Goal: Navigation & Orientation: Find specific page/section

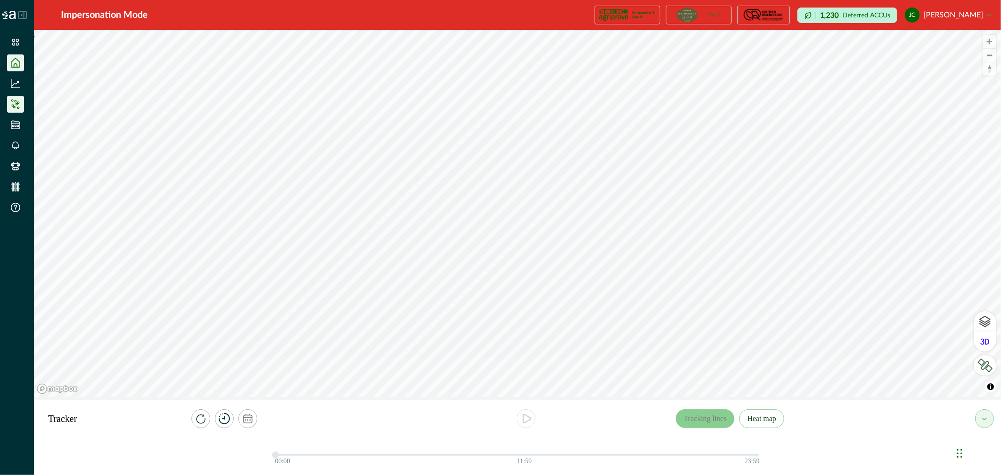
click at [17, 64] on icon at bounding box center [15, 62] width 9 height 9
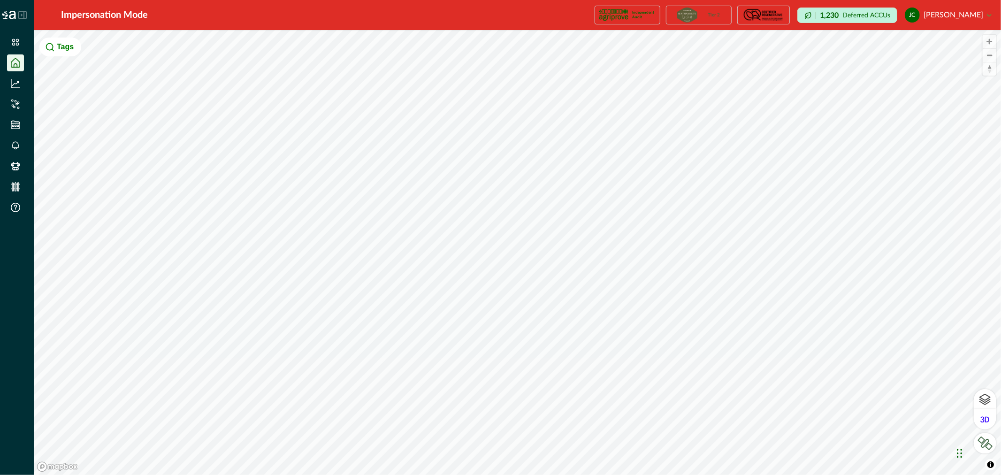
click at [19, 63] on icon at bounding box center [15, 62] width 9 height 9
click at [14, 41] on icon at bounding box center [15, 42] width 7 height 7
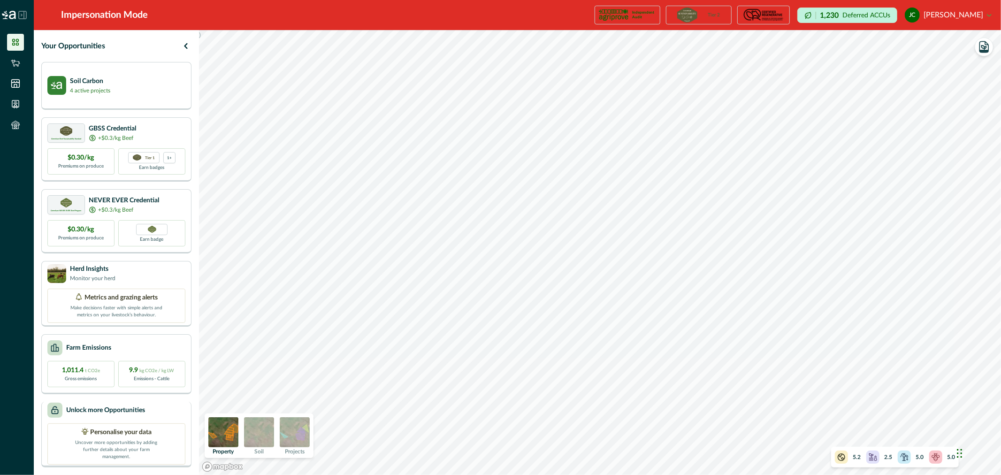
click at [108, 415] on p "Unlock more Opportunities" at bounding box center [105, 411] width 79 height 10
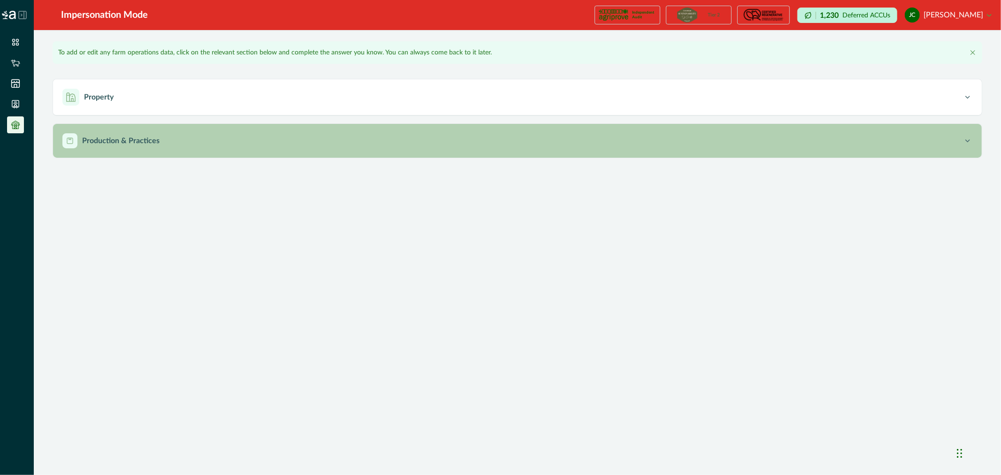
click at [241, 136] on div "Production & Practices" at bounding box center [512, 140] width 901 height 15
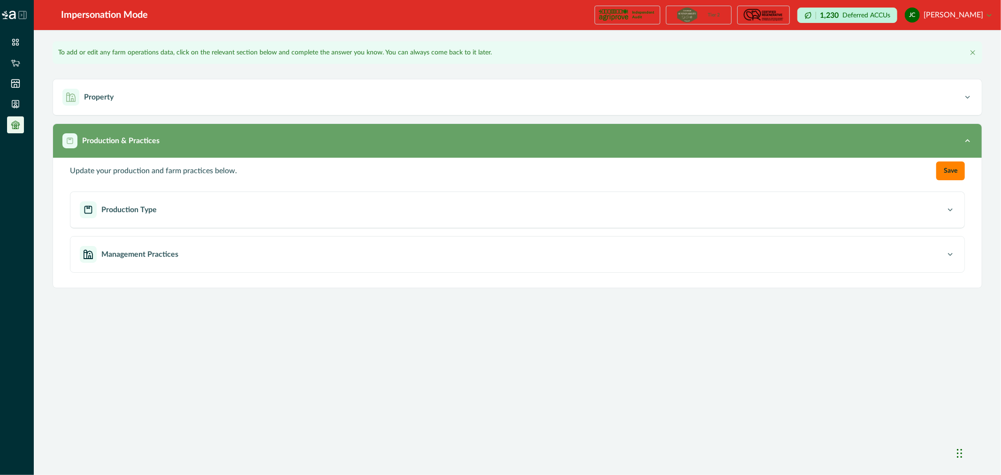
click at [240, 138] on div "Production & Practices" at bounding box center [512, 140] width 901 height 15
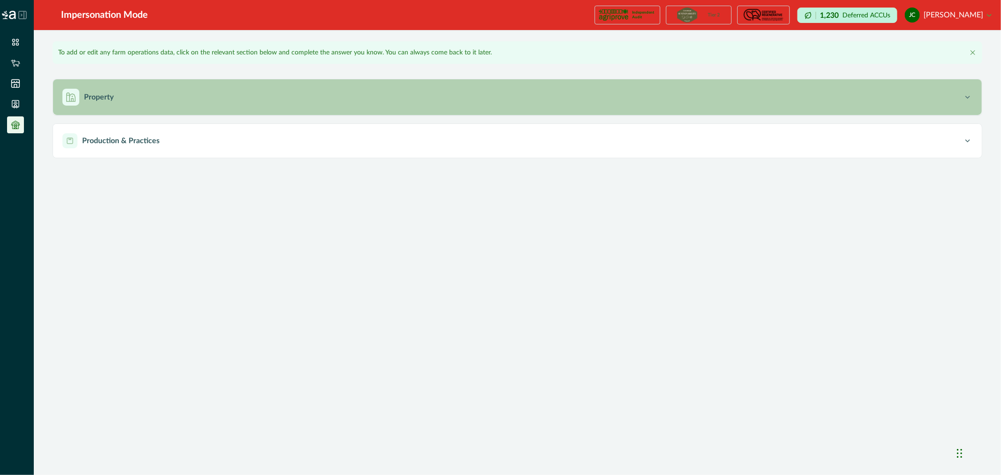
click at [241, 86] on button "Property" at bounding box center [517, 97] width 929 height 36
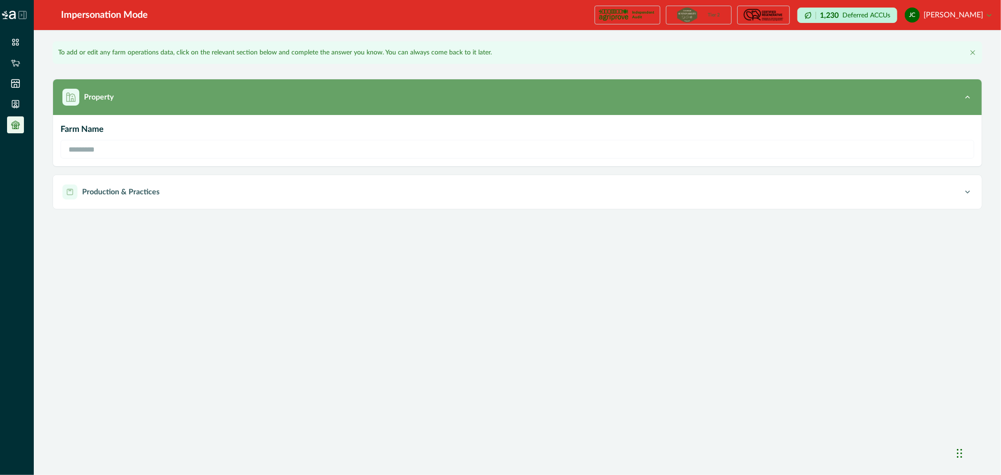
click at [241, 86] on button "Property" at bounding box center [517, 97] width 929 height 36
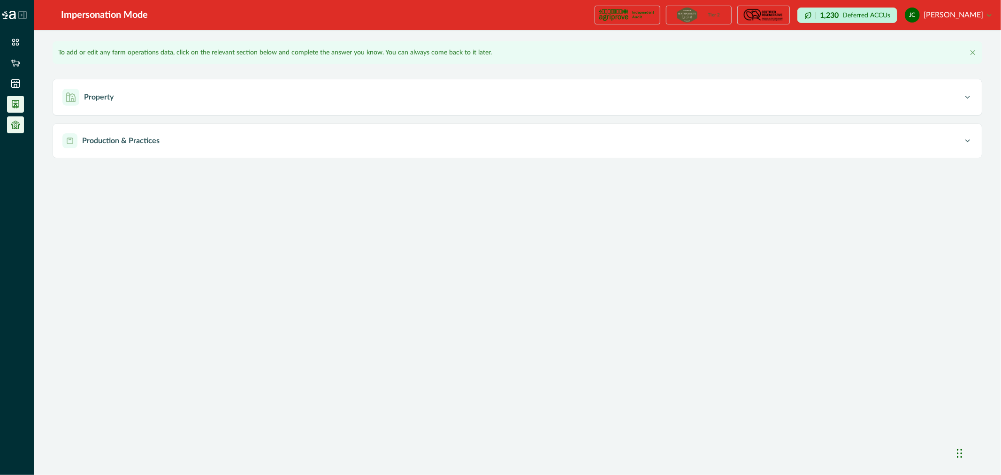
click at [17, 104] on icon at bounding box center [15, 104] width 9 height 9
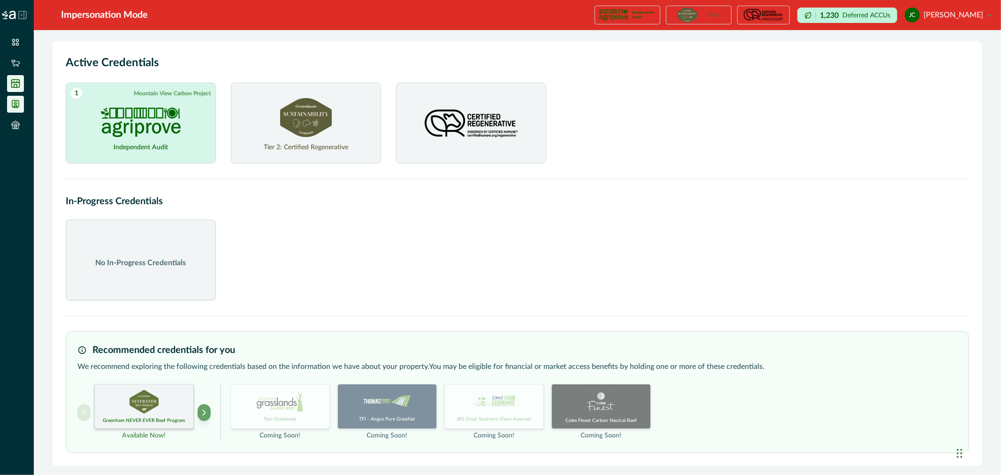
click at [19, 80] on icon at bounding box center [16, 84] width 8 height 8
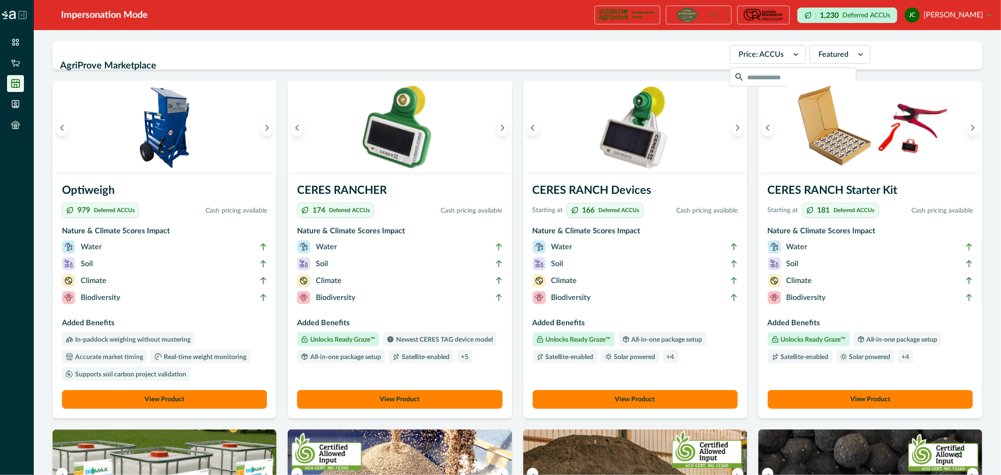
click at [860, 14] on p "Deferred ACCUs" at bounding box center [867, 15] width 48 height 7
click at [16, 61] on icon at bounding box center [15, 62] width 9 height 9
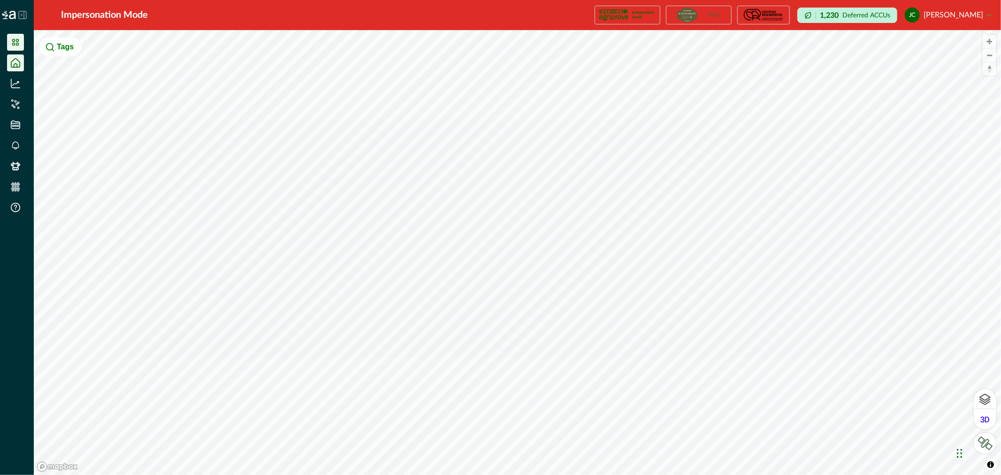
click at [15, 43] on icon at bounding box center [15, 42] width 9 height 9
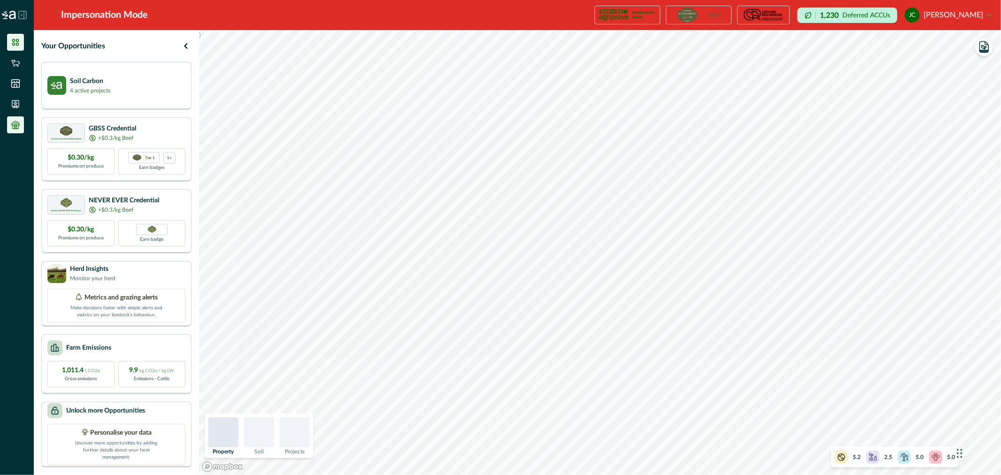
click at [15, 127] on icon at bounding box center [15, 124] width 9 height 9
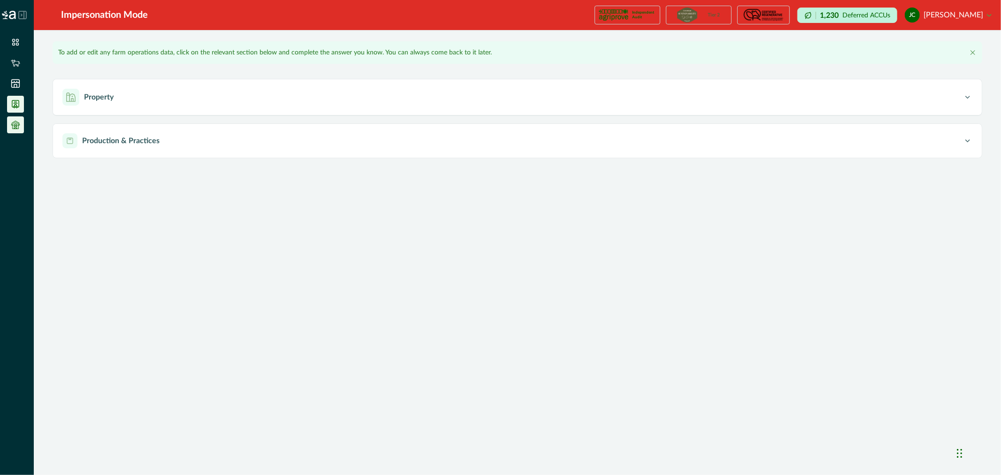
click at [8, 105] on li at bounding box center [15, 104] width 17 height 17
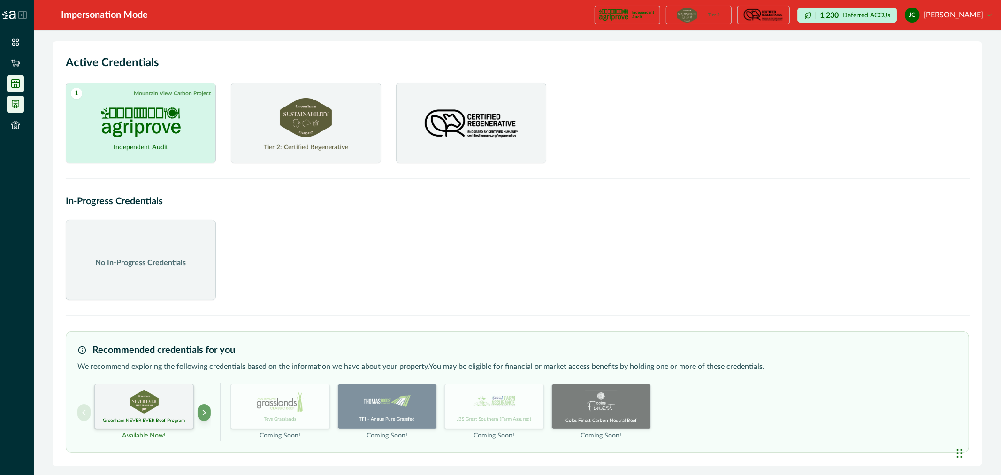
click at [19, 85] on icon at bounding box center [16, 84] width 8 height 8
